Goal: Feedback & Contribution: Contribute content

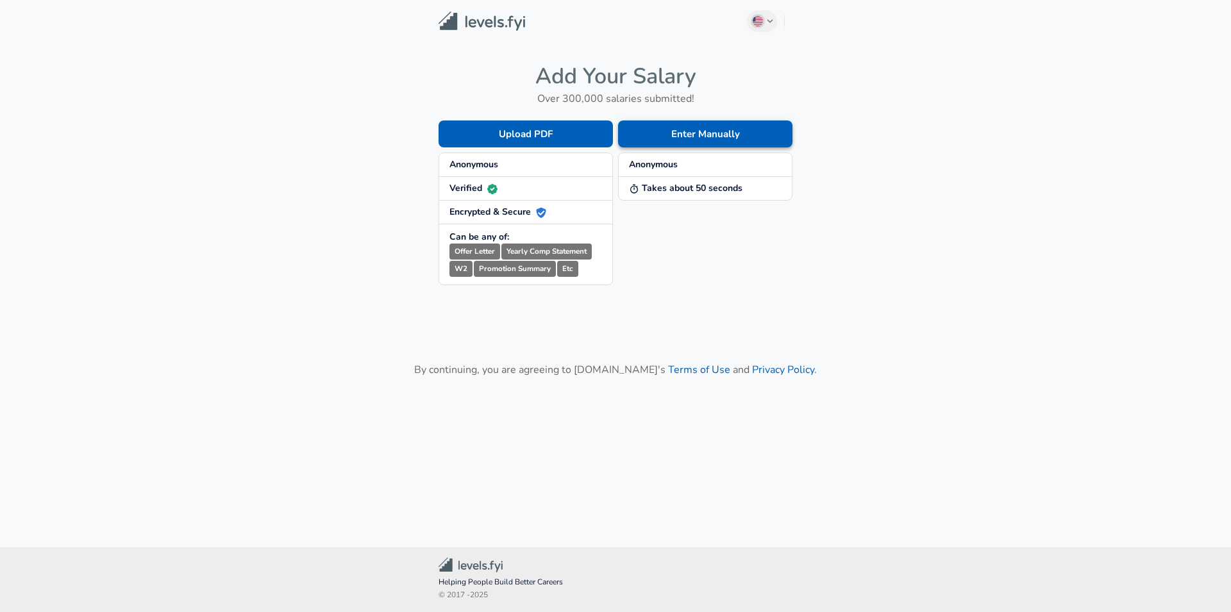
click at [683, 145] on button "Enter Manually" at bounding box center [705, 134] width 174 height 27
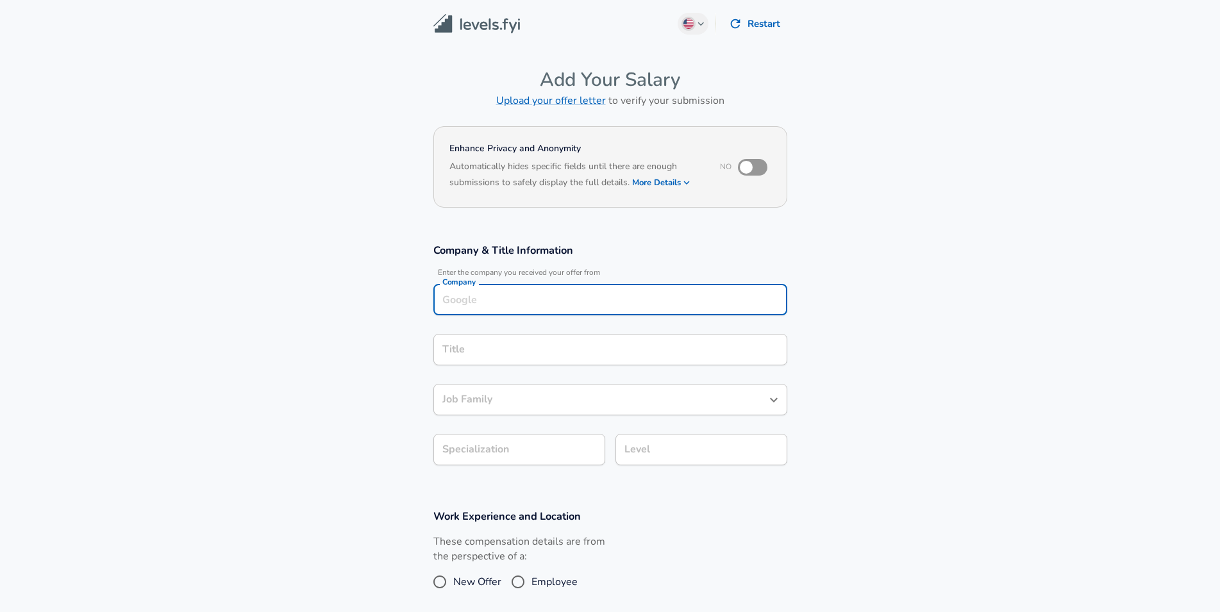
scroll to position [13, 0]
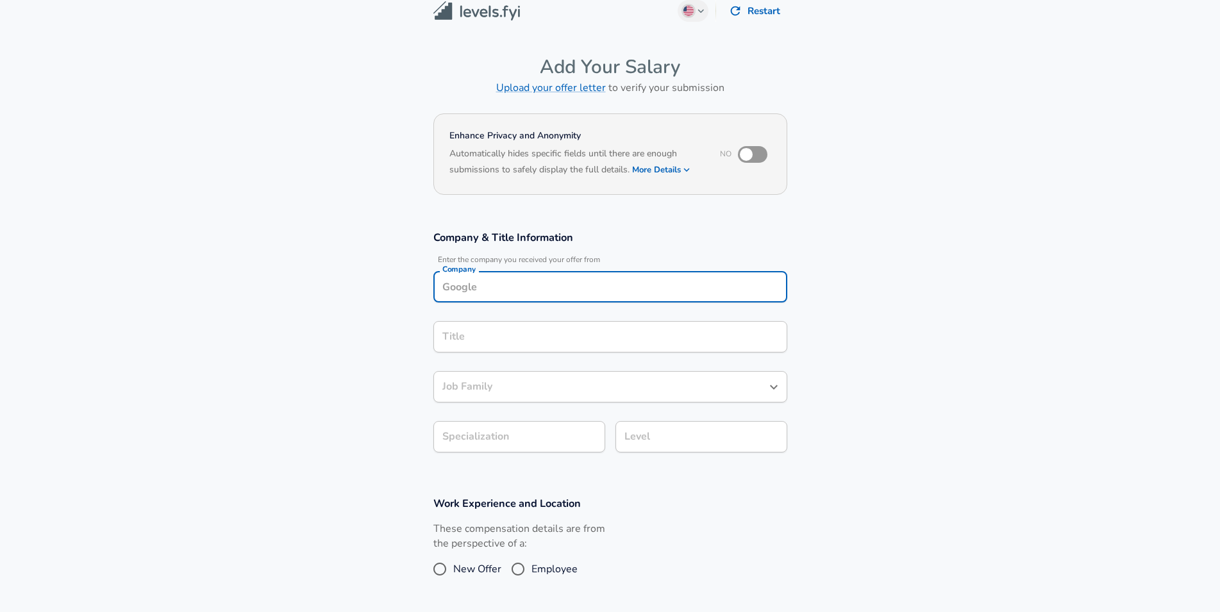
click at [525, 299] on div "Company" at bounding box center [611, 286] width 354 height 31
type input "Boeing"
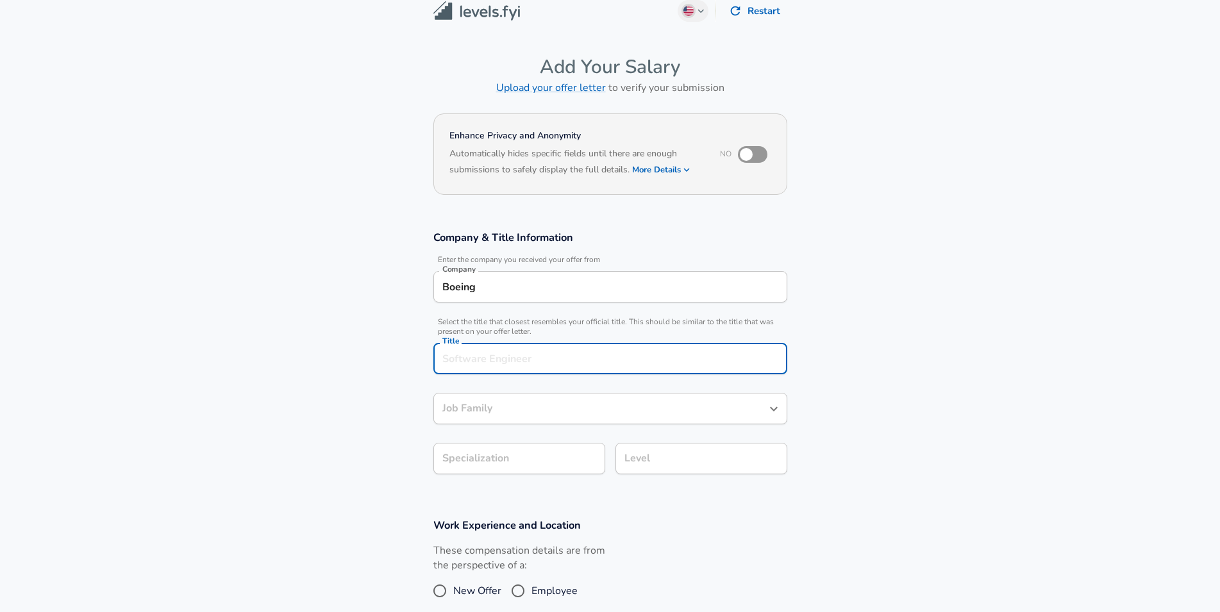
scroll to position [38, 0]
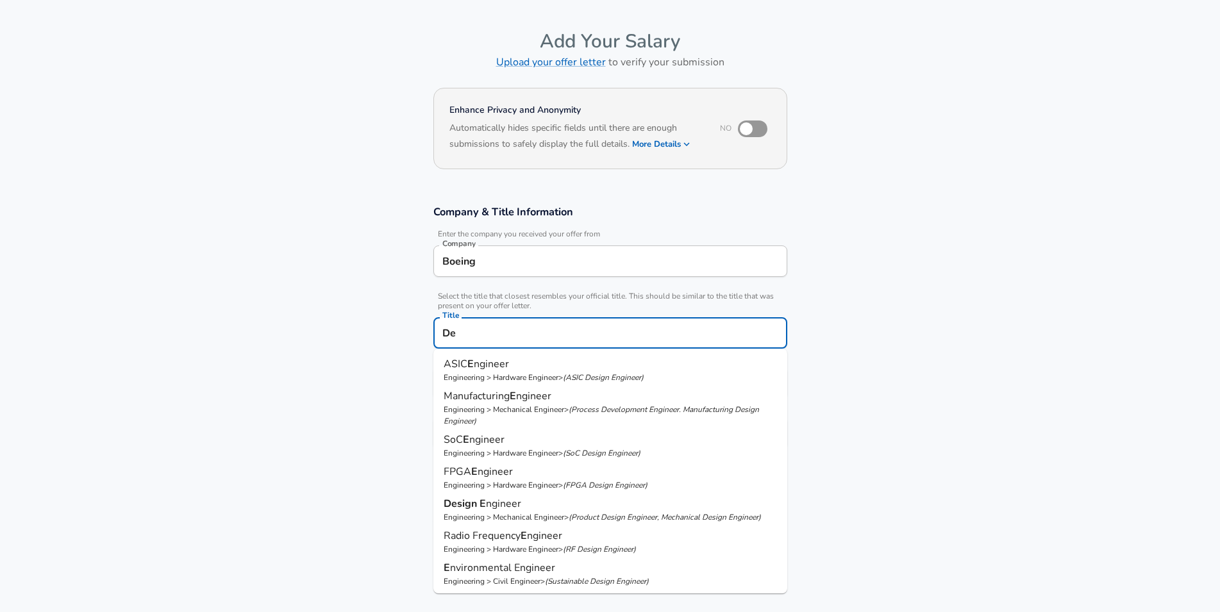
type input "D"
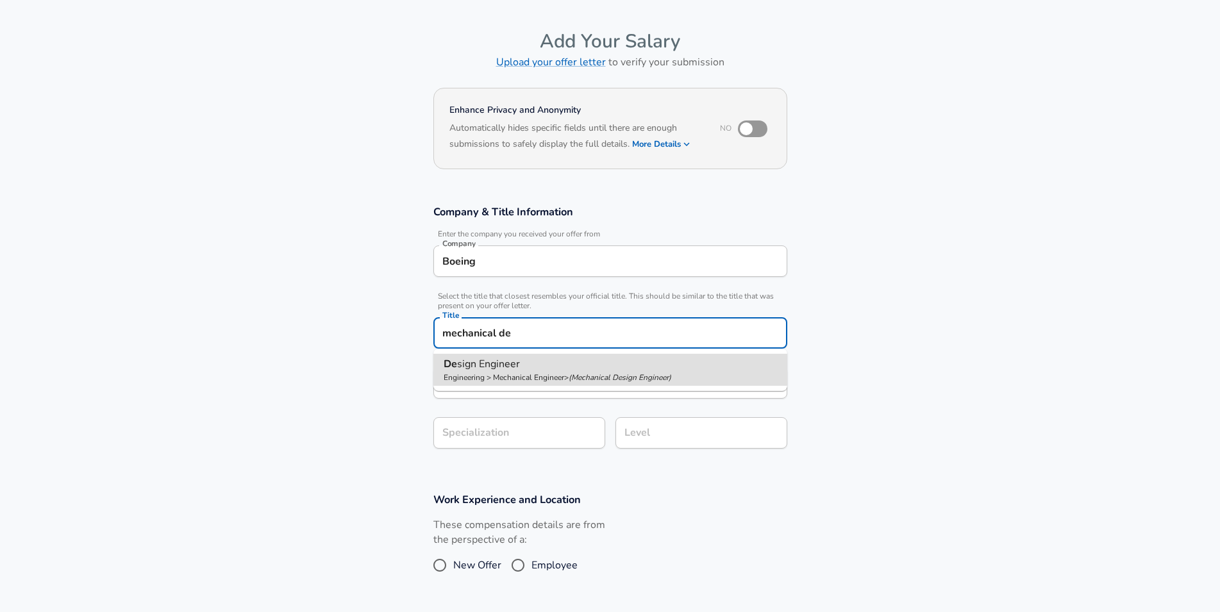
type input "Design Engineer"
type input "R&D"
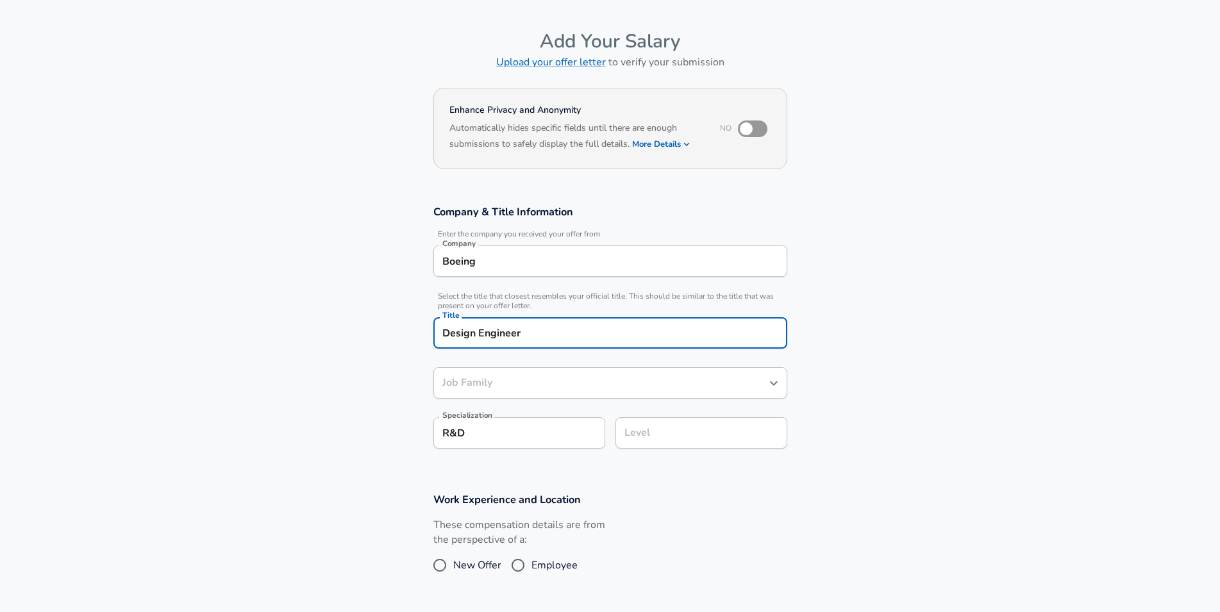
type input "Mechanical Engineer"
type input "Design Engineer"
click at [555, 457] on div "Select Specialization R&D R&D Select Specialization" at bounding box center [514, 432] width 182 height 50
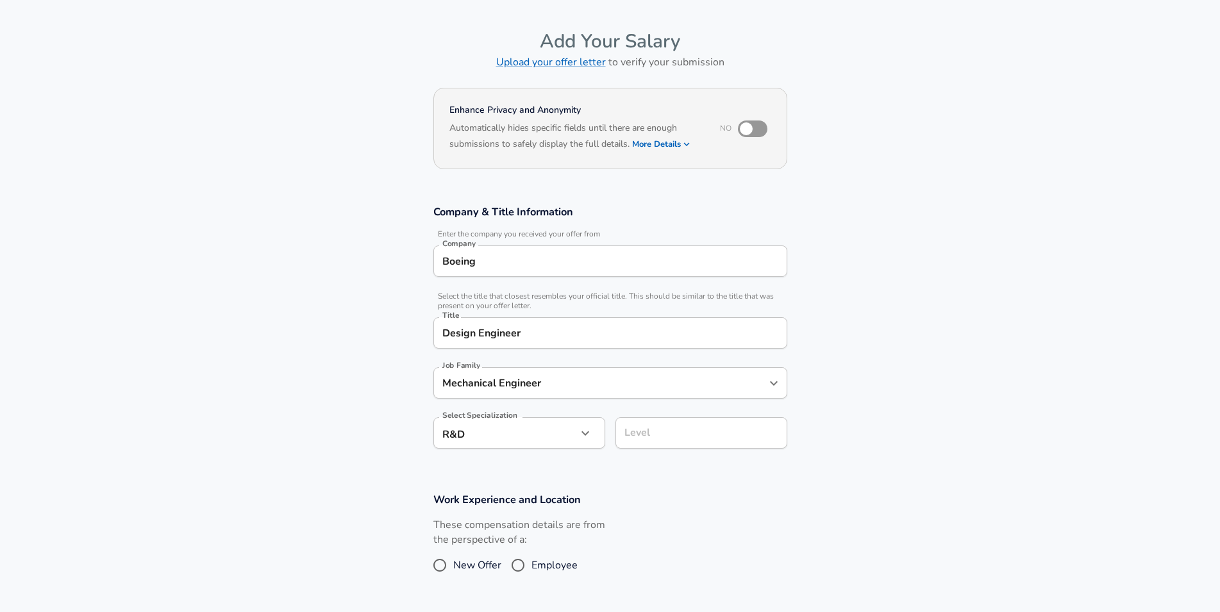
click at [555, 441] on body "English ([GEOGRAPHIC_DATA]) Change Restart Add Your Salary Upload your offer le…" at bounding box center [610, 268] width 1220 height 612
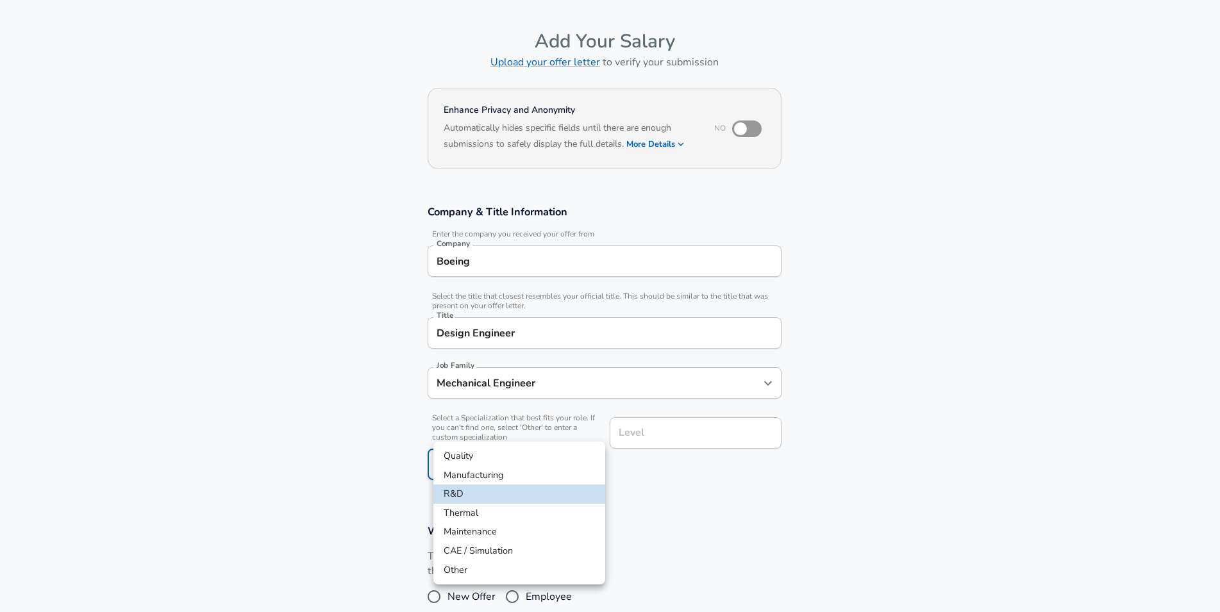
scroll to position [77, 0]
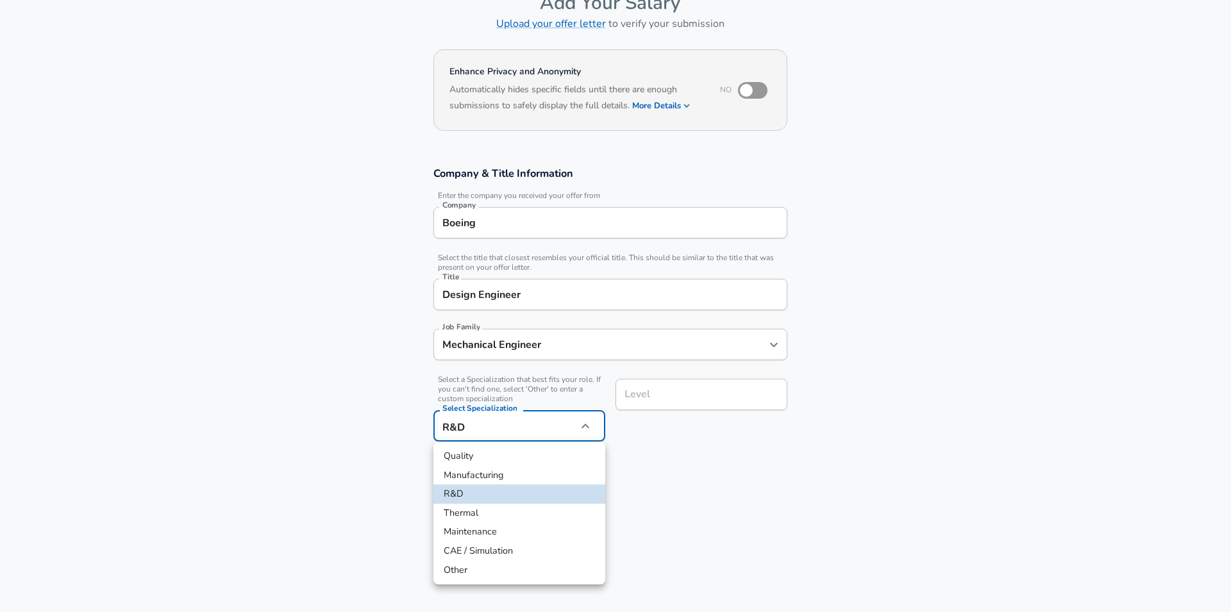
click at [652, 462] on div at bounding box center [615, 306] width 1231 height 612
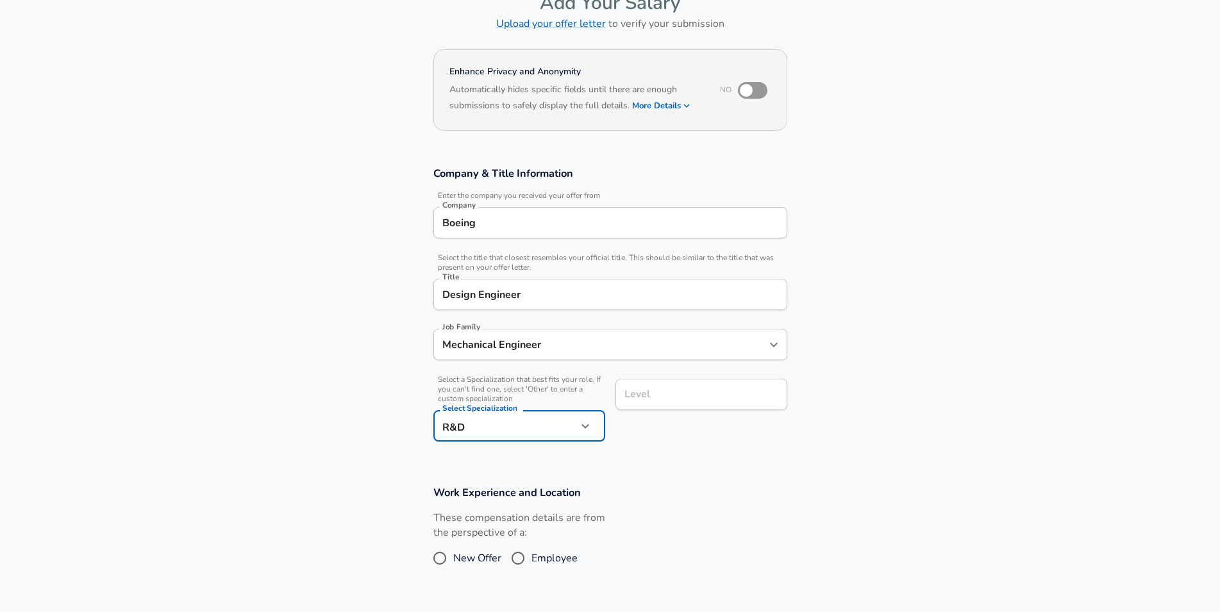
scroll to position [103, 0]
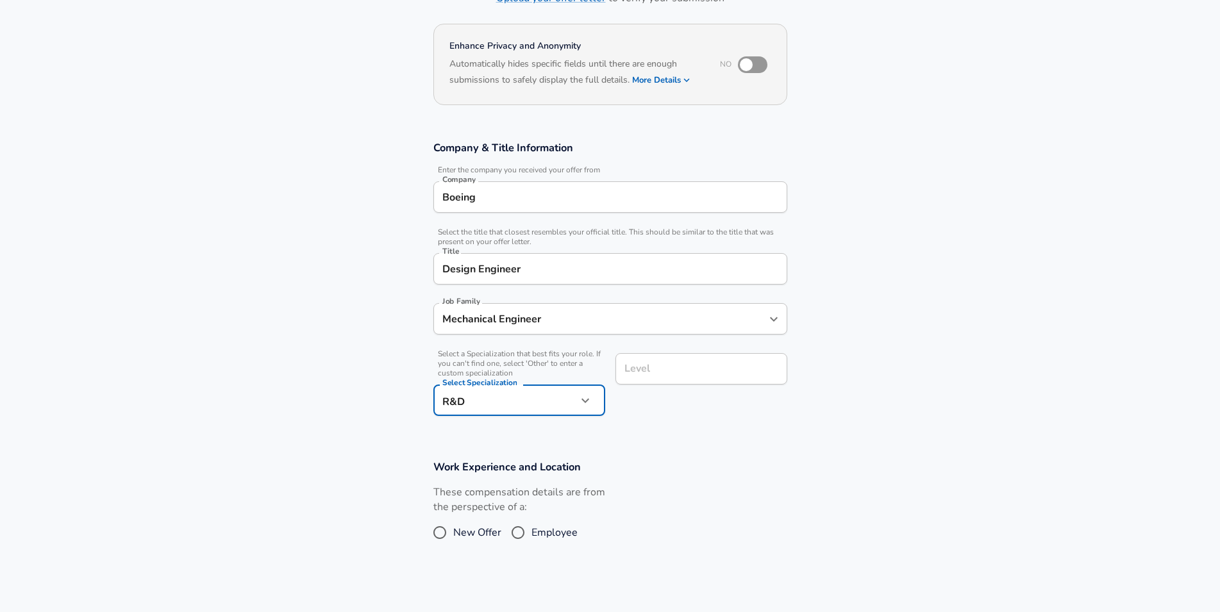
click at [653, 379] on input "Level" at bounding box center [701, 369] width 160 height 20
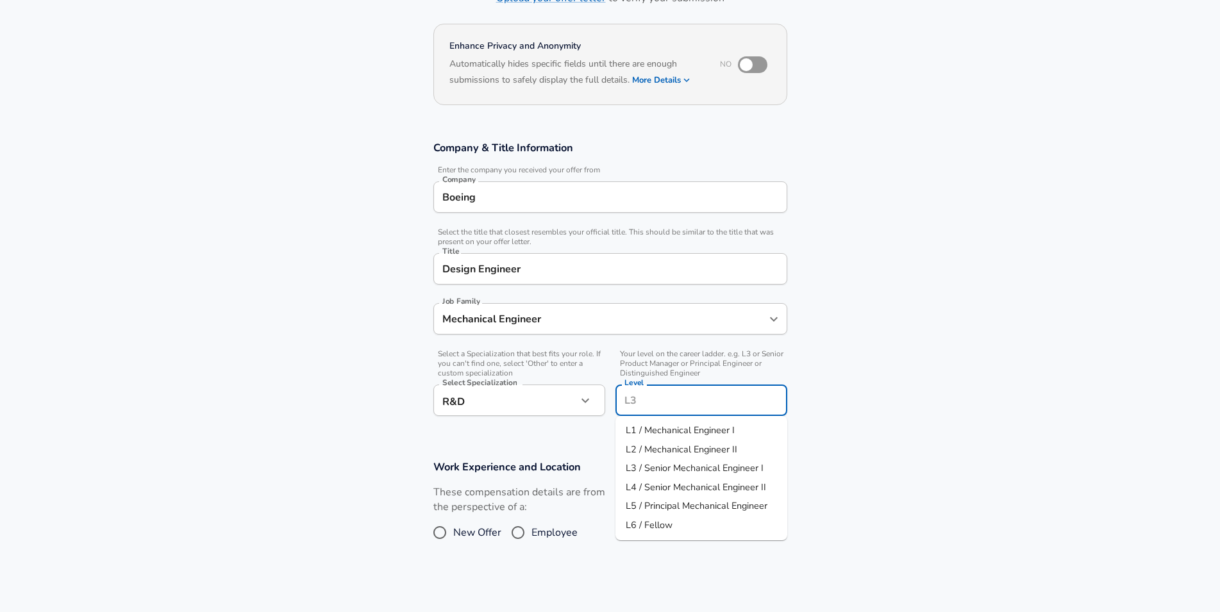
click at [674, 425] on span "L1 / Mechanical Engineer I" at bounding box center [680, 430] width 109 height 13
type input "L1 / Mechanical Engineer I"
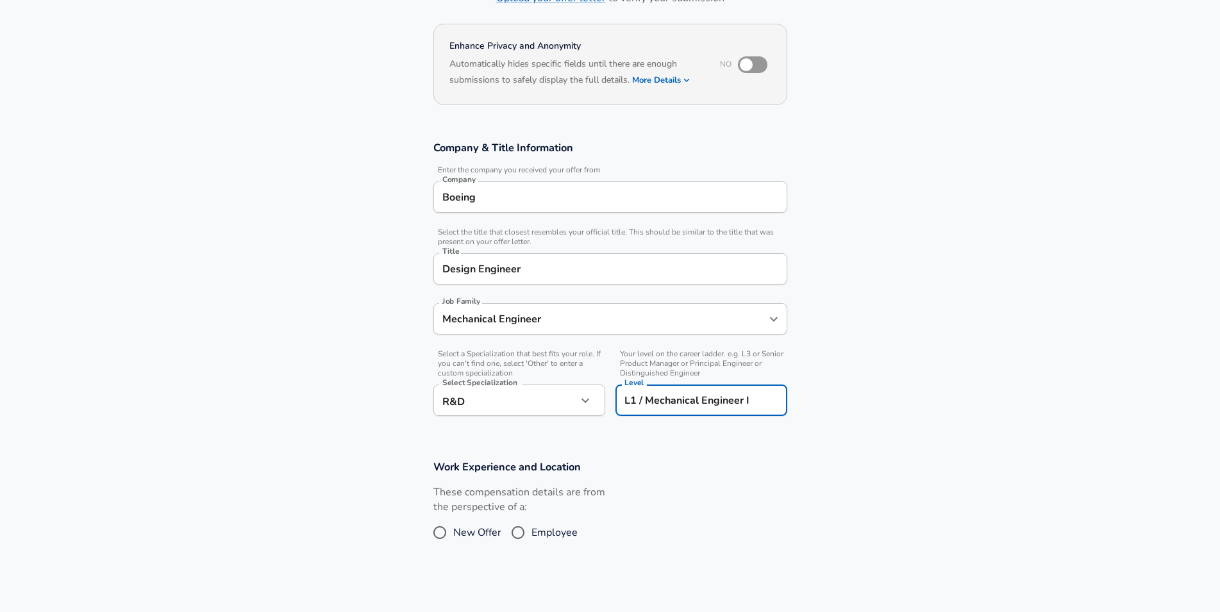
scroll to position [233, 0]
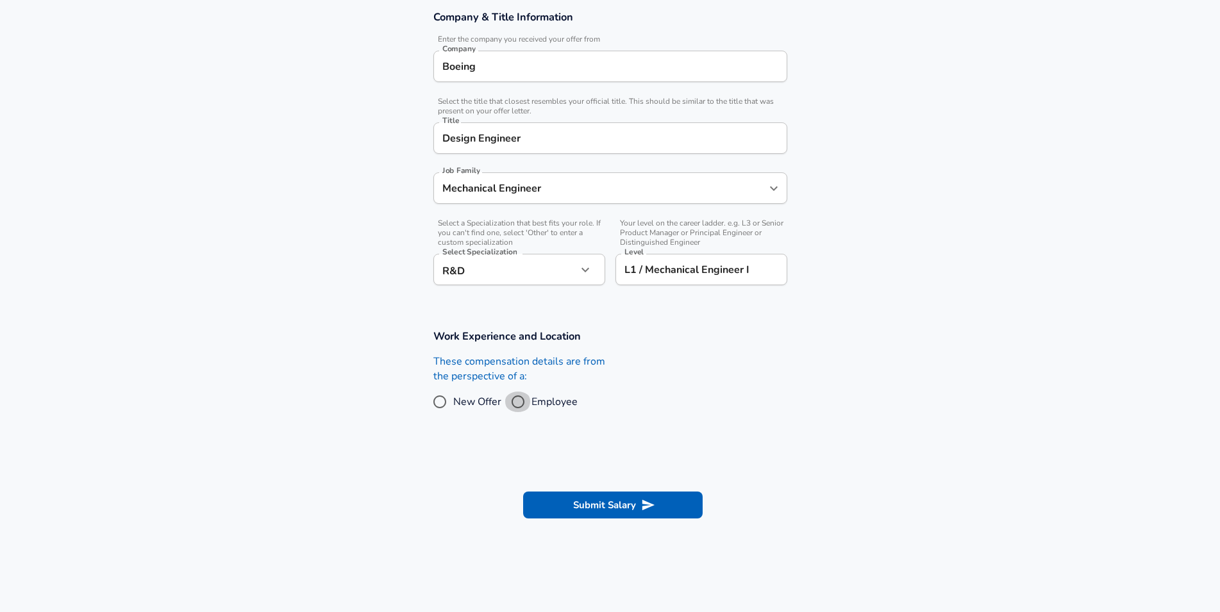
click at [521, 404] on input "Employee" at bounding box center [518, 402] width 27 height 21
radio input "true"
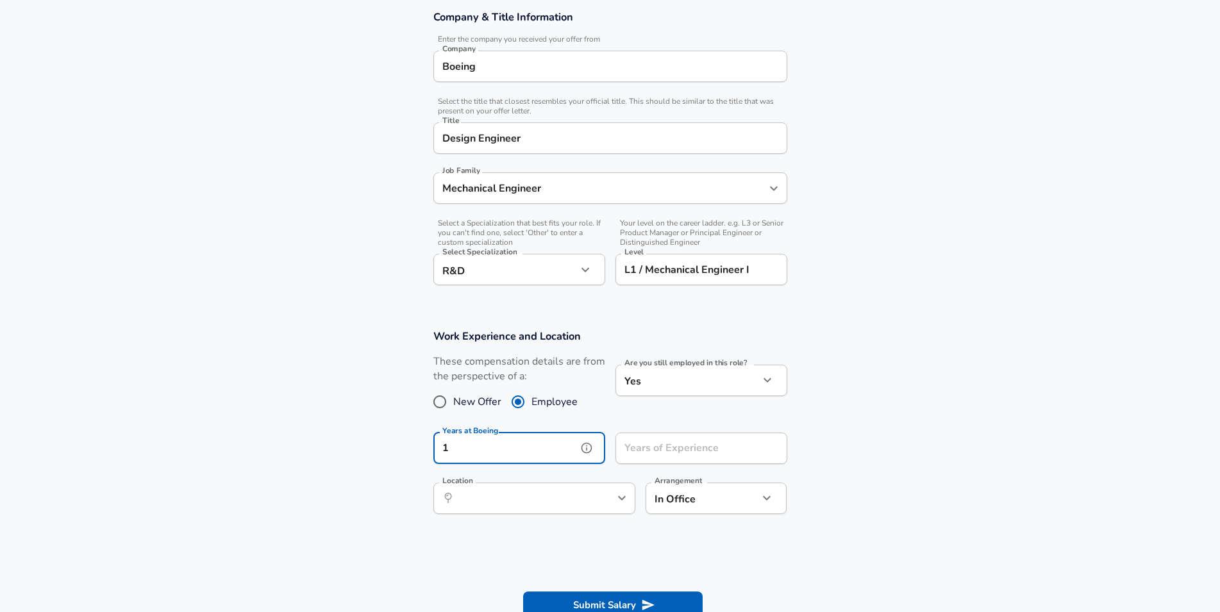
click at [575, 451] on input "1" at bounding box center [506, 448] width 144 height 31
type input "1"
click at [641, 446] on input "Years of Experience" at bounding box center [688, 448] width 144 height 31
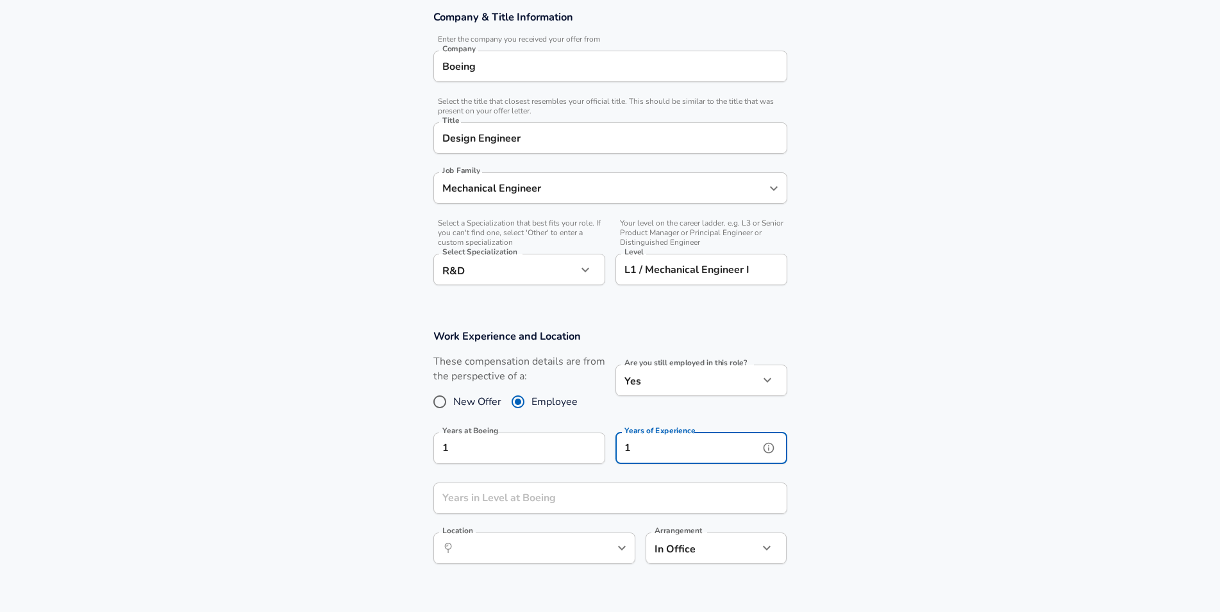
type input "1"
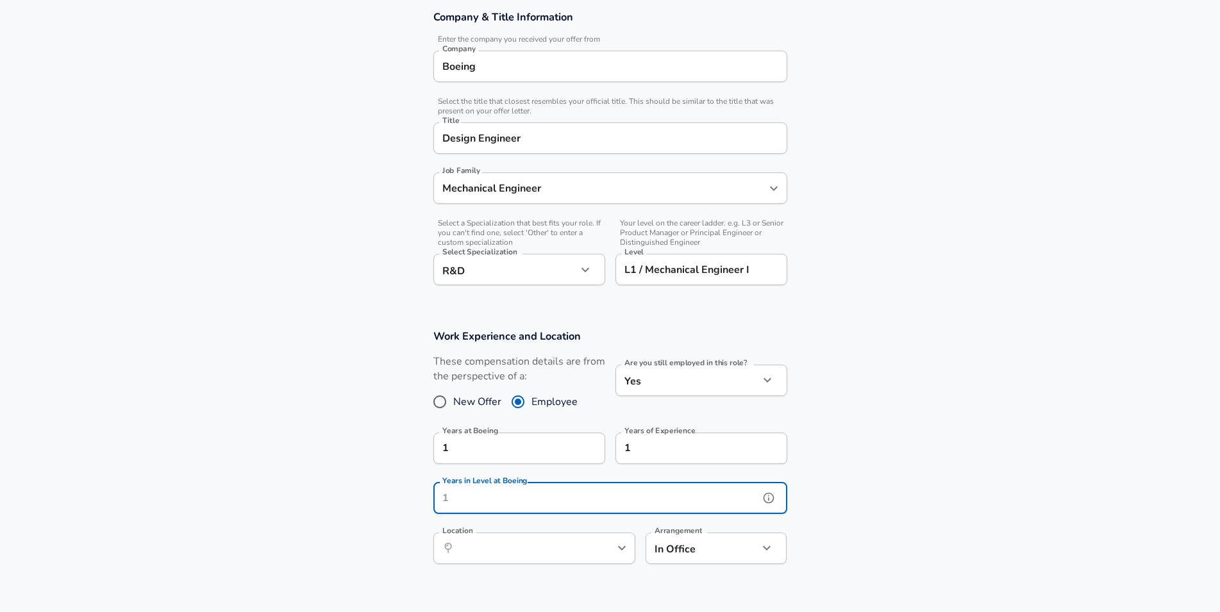
click at [596, 491] on input "Years in Level at Boeing" at bounding box center [597, 498] width 326 height 31
type input "1"
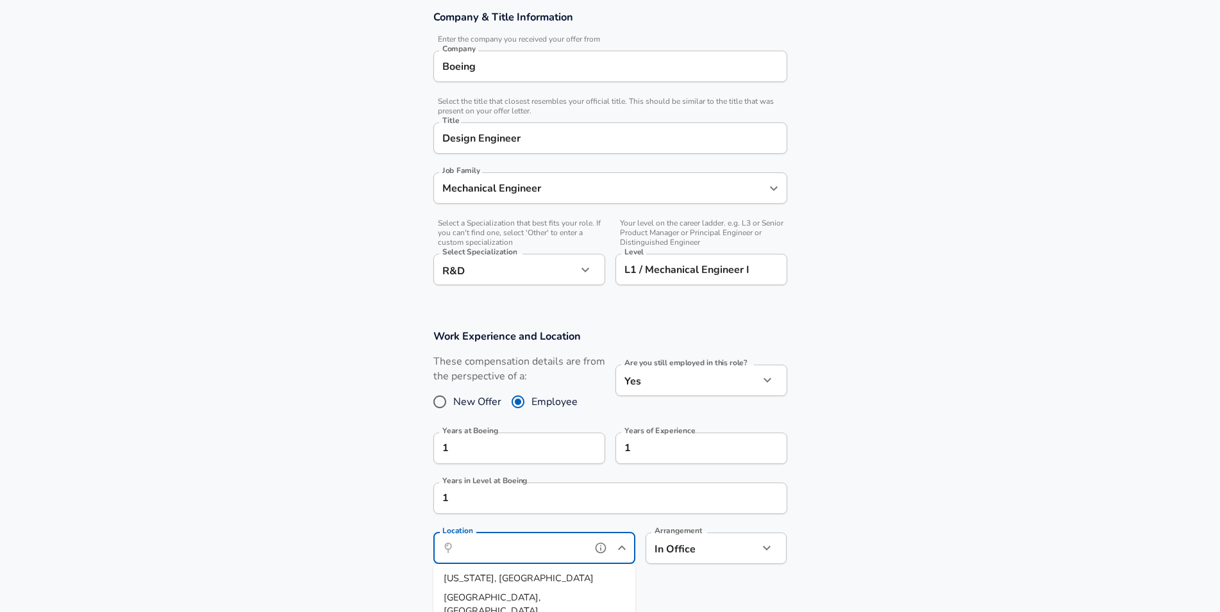
click at [575, 555] on input "Location" at bounding box center [520, 549] width 131 height 20
click at [555, 575] on li "Eve rett, [GEOGRAPHIC_DATA]" at bounding box center [535, 579] width 202 height 19
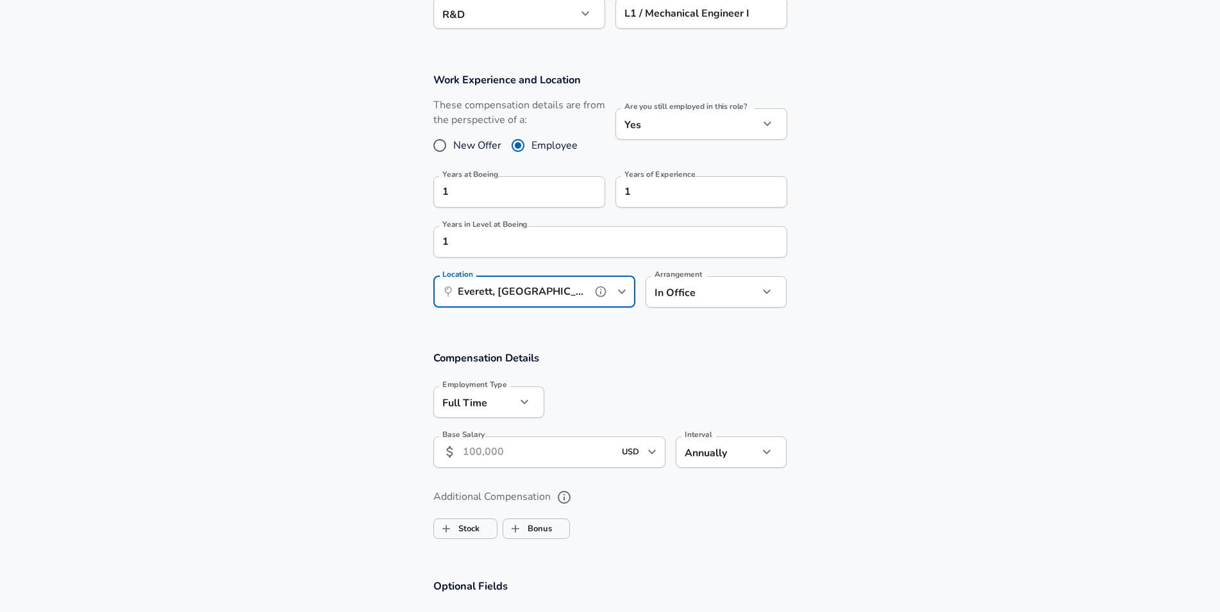
scroll to position [495, 0]
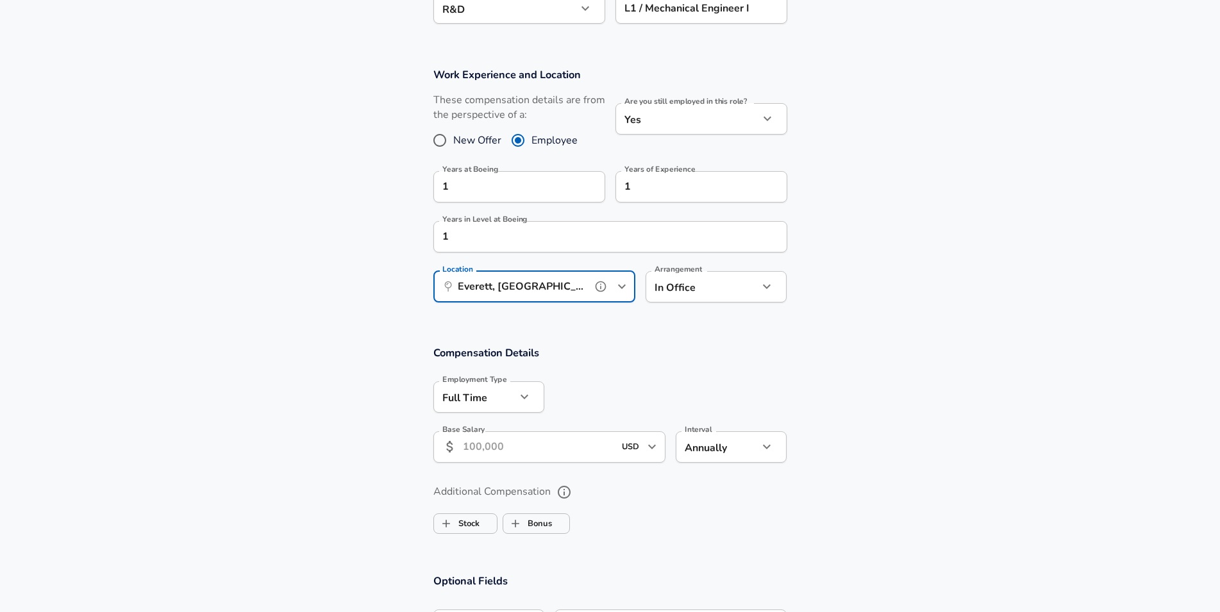
type input "Everett, [GEOGRAPHIC_DATA]"
click at [540, 455] on input "Base Salary" at bounding box center [539, 447] width 152 height 31
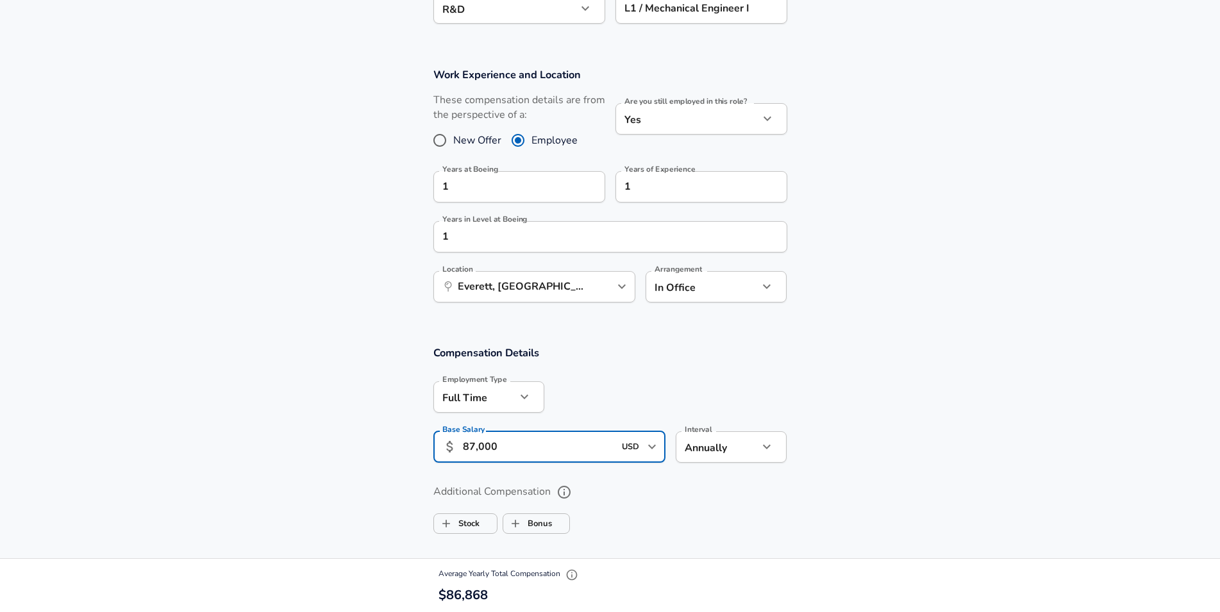
type input "87,000"
click at [634, 509] on ul "Stock Bonus" at bounding box center [611, 522] width 354 height 26
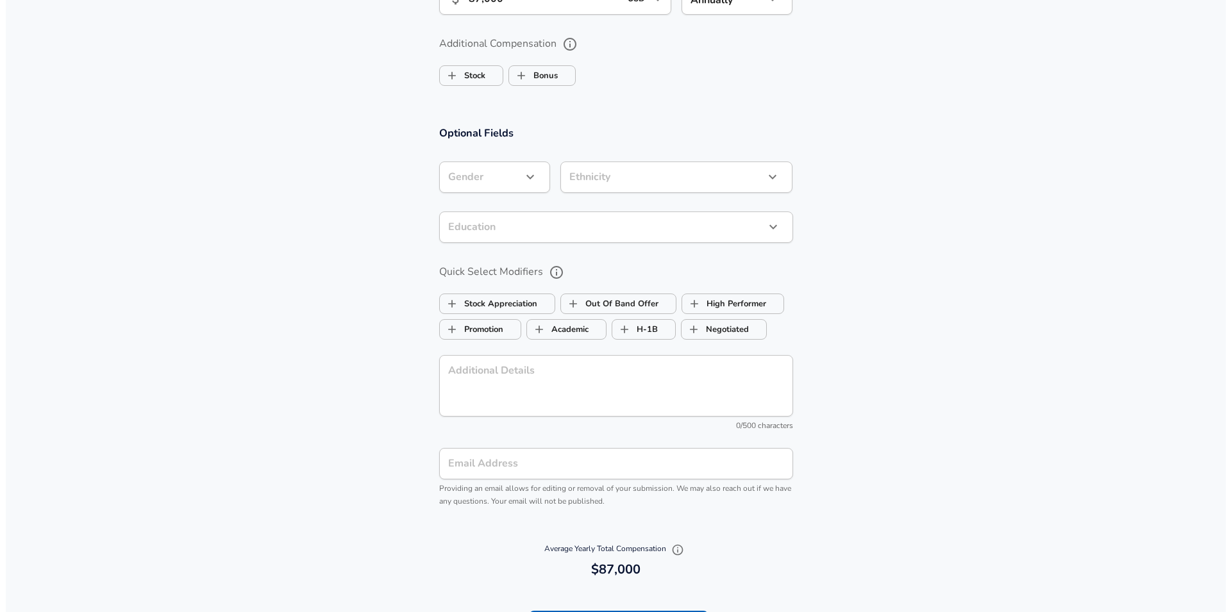
scroll to position [1018, 0]
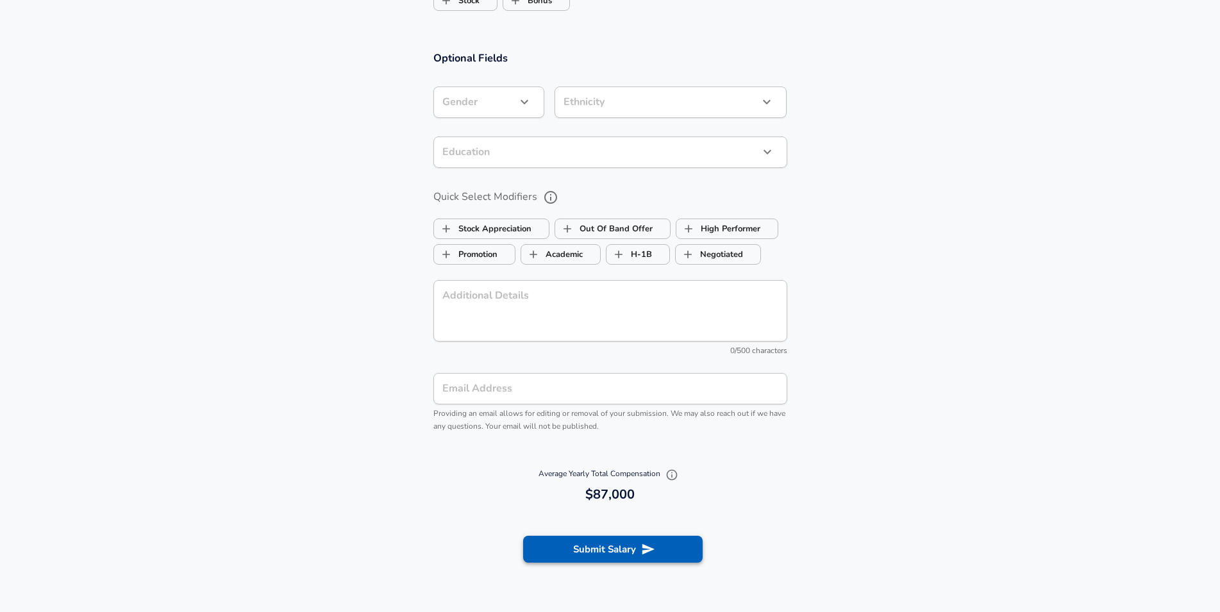
click at [634, 543] on button "Submit Salary" at bounding box center [613, 549] width 180 height 27
